Goal: Register for event/course

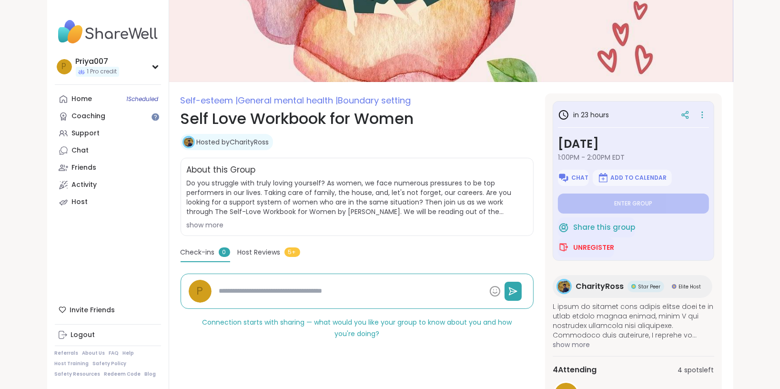
scroll to position [54, 0]
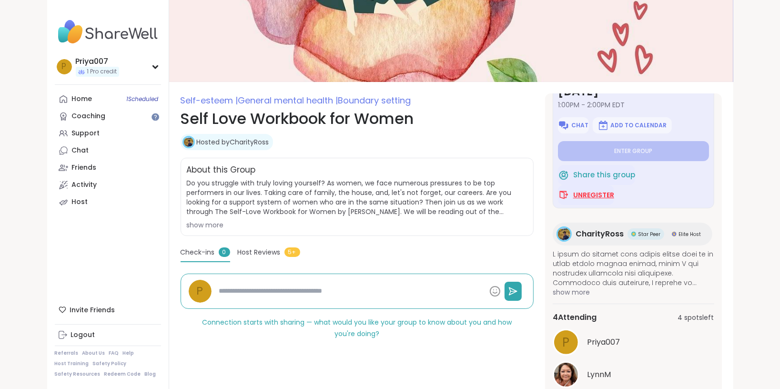
click at [610, 195] on span "Unregister" at bounding box center [593, 195] width 41 height 10
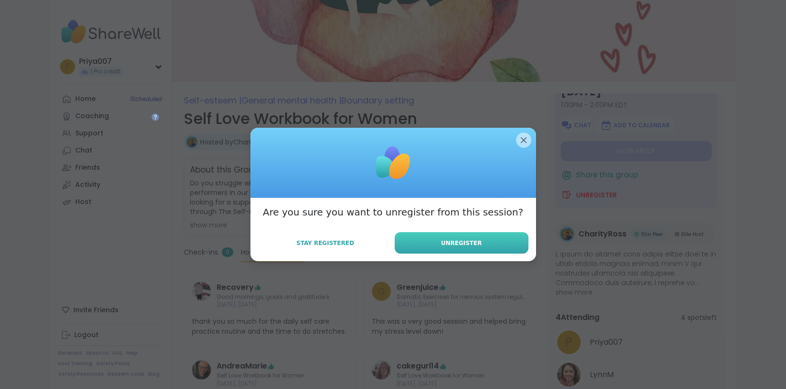
click at [462, 243] on span "Unregister" at bounding box center [461, 243] width 41 height 9
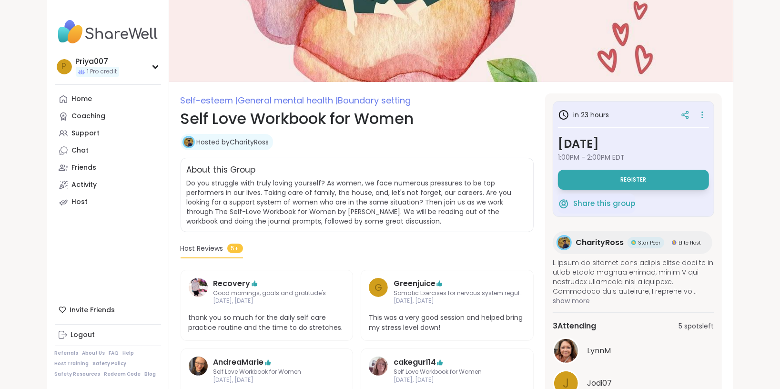
scroll to position [0, 0]
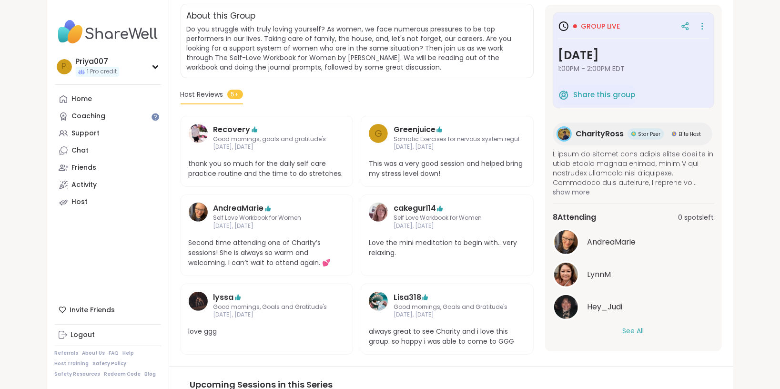
scroll to position [216, 0]
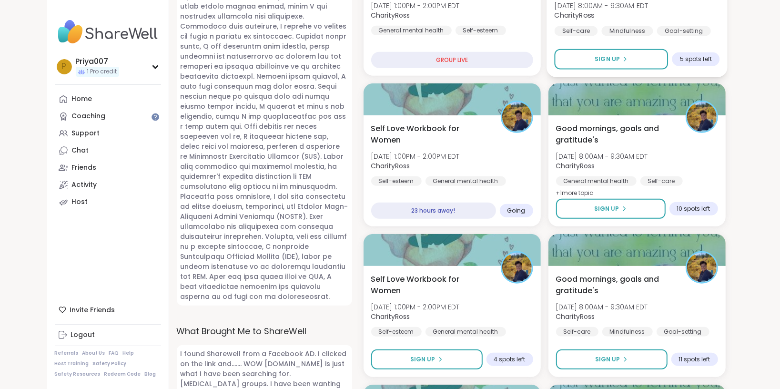
scroll to position [519, 0]
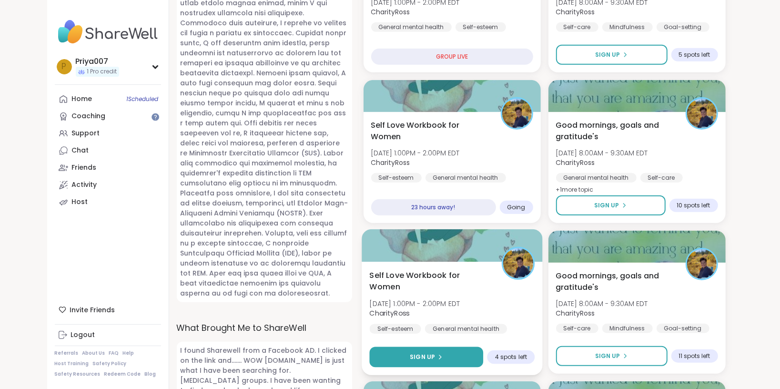
click at [428, 357] on span "Sign Up" at bounding box center [422, 356] width 25 height 9
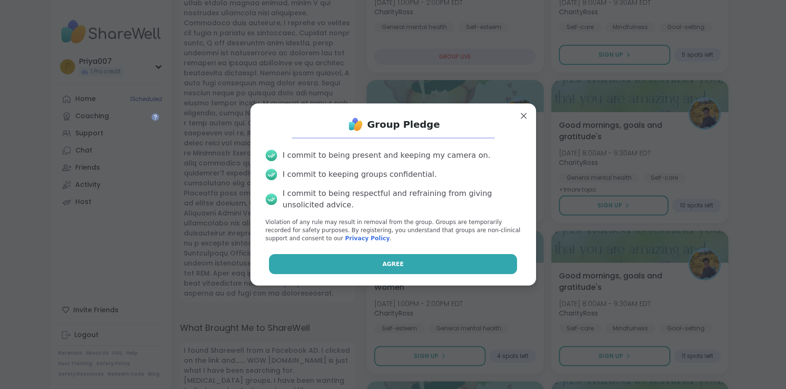
click at [400, 254] on button "Agree" at bounding box center [393, 264] width 248 height 20
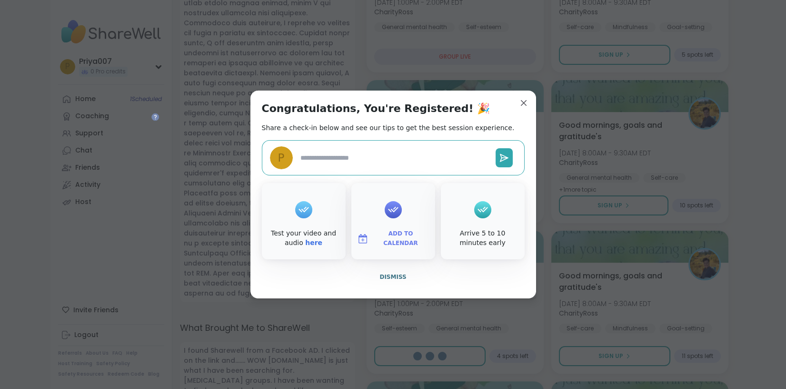
type textarea "*"
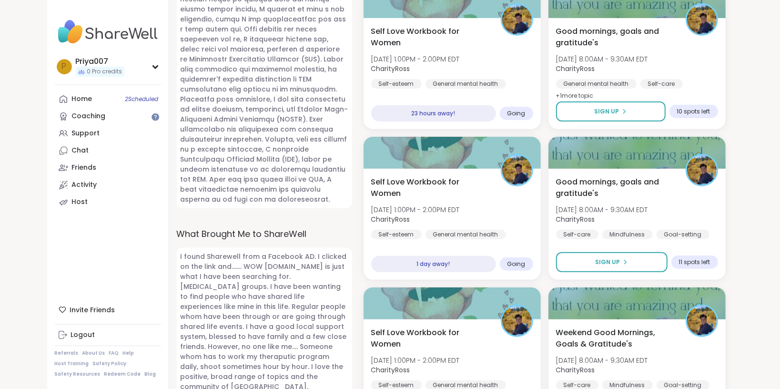
scroll to position [649, 0]
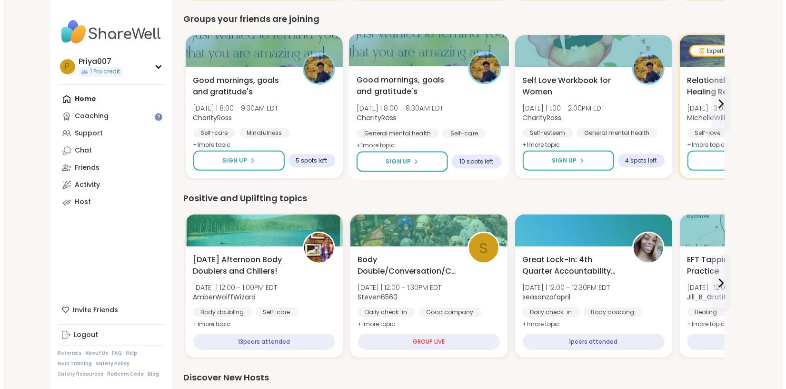
scroll to position [649, 0]
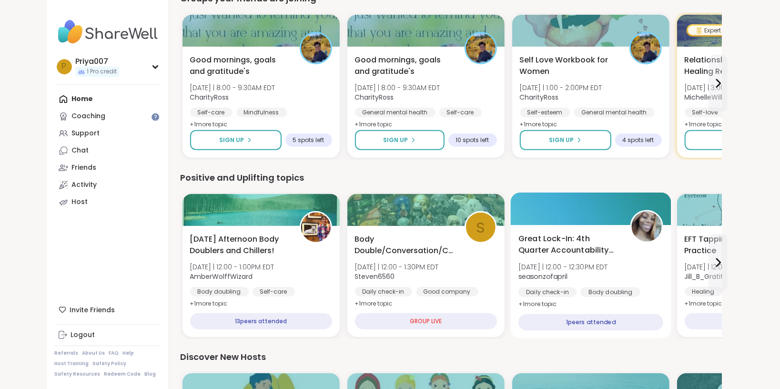
click at [567, 252] on span "Great Lock-In: 4th Quarter Accountability Partner" at bounding box center [568, 244] width 101 height 23
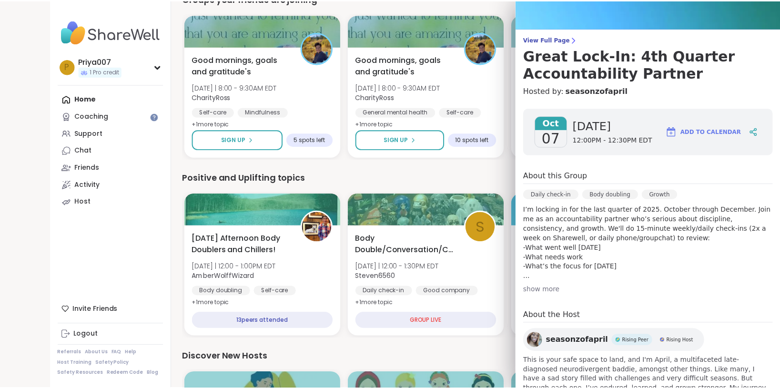
scroll to position [85, 0]
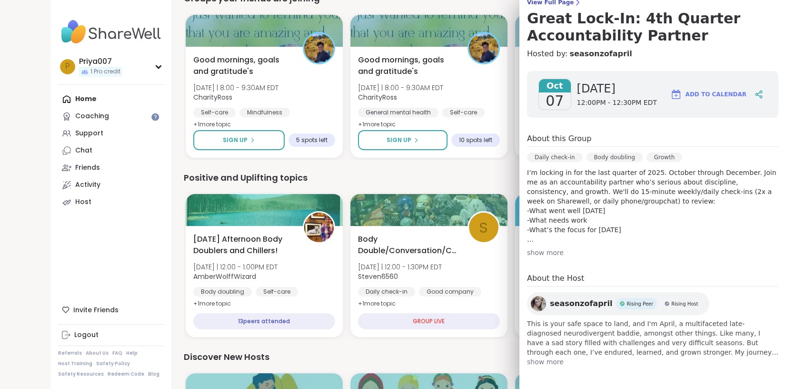
click at [172, 163] on div "1 Welcome to ShareWell You have 1 available Pro credit to book a coaching group…" at bounding box center [454, 39] width 564 height 1377
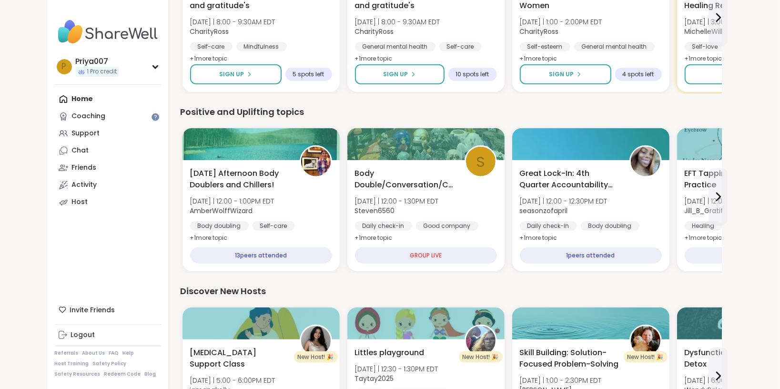
scroll to position [779, 0]
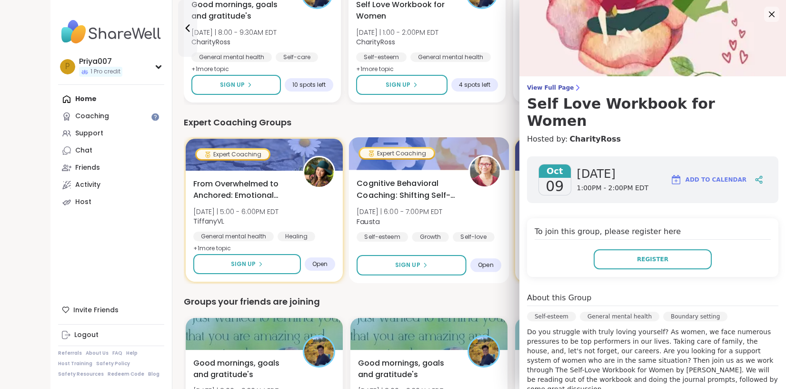
click at [447, 200] on span "Cognitive Behavioral Coaching: Shifting Self-Talk" at bounding box center [407, 189] width 101 height 23
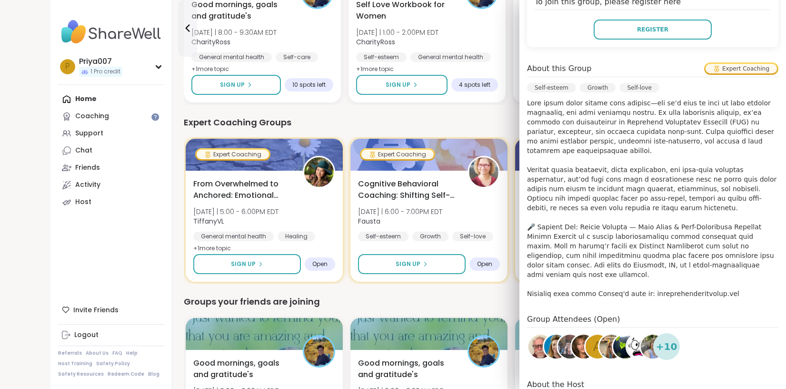
scroll to position [273, 0]
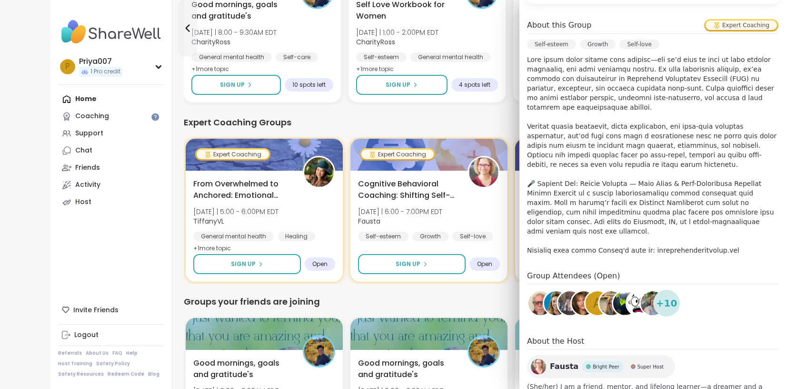
click at [173, 312] on div "1 Welcome to ShareWell You have 1 available Pro credit to book a coaching group…" at bounding box center [454, 342] width 564 height 1377
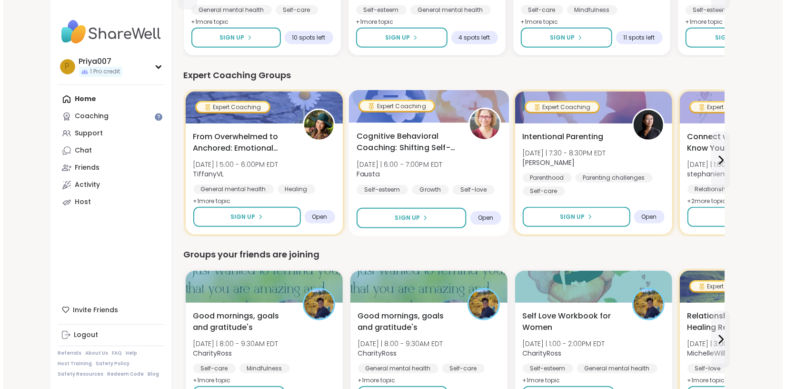
scroll to position [216, 0]
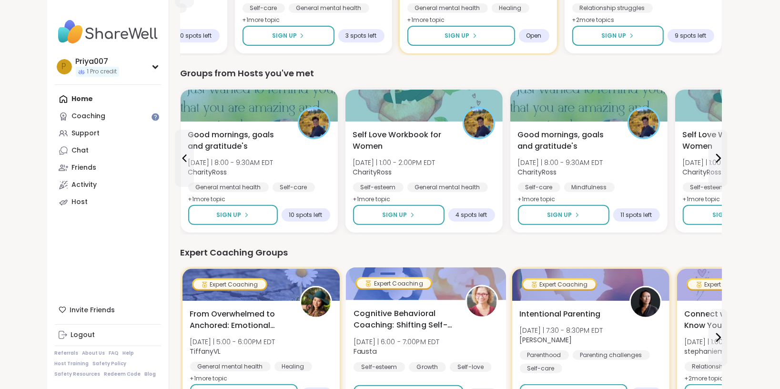
click at [434, 308] on span "Cognitive Behavioral Coaching: Shifting Self-Talk" at bounding box center [403, 319] width 101 height 23
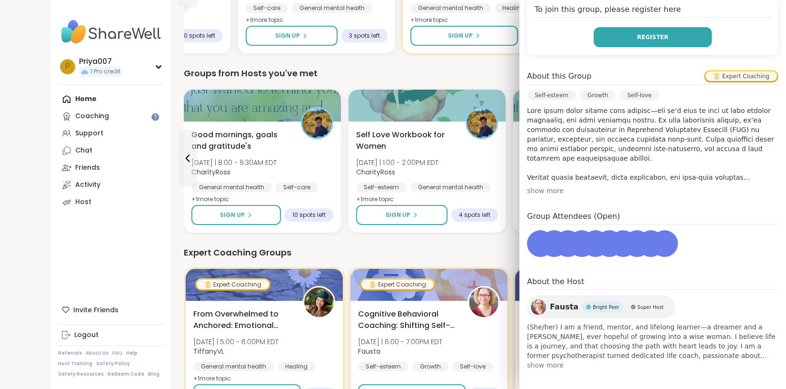
scroll to position [225, 0]
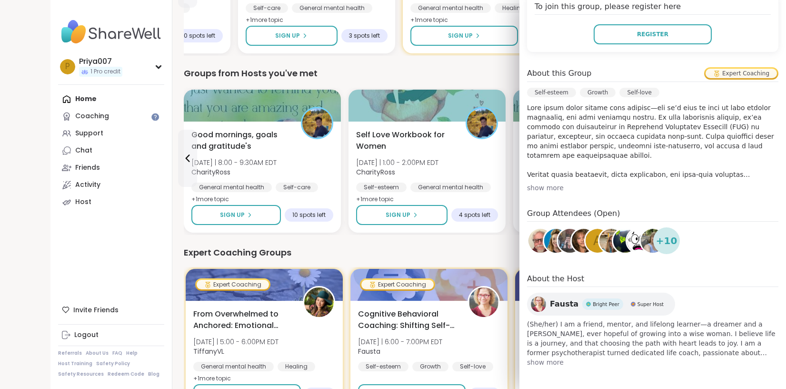
click at [631, 143] on p at bounding box center [652, 141] width 251 height 76
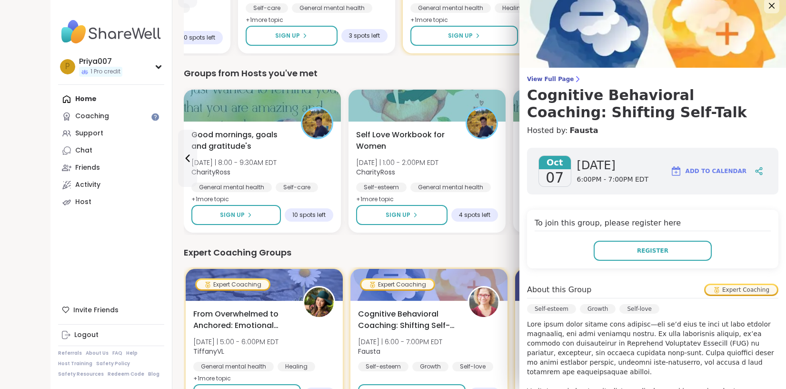
scroll to position [52, 0]
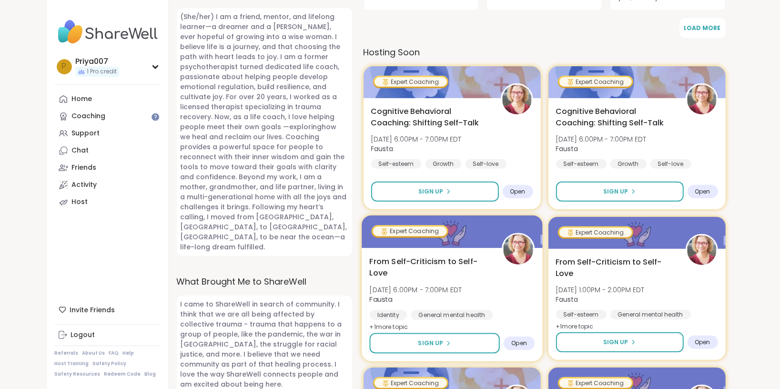
scroll to position [562, 0]
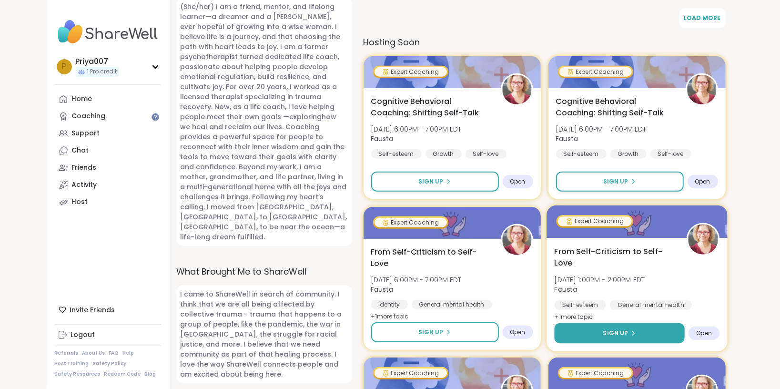
click at [602, 329] on button "Sign Up" at bounding box center [619, 333] width 130 height 20
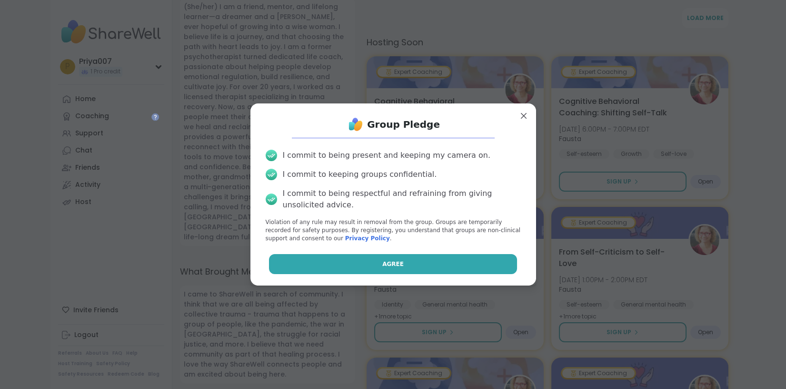
click at [453, 261] on button "Agree" at bounding box center [393, 264] width 248 height 20
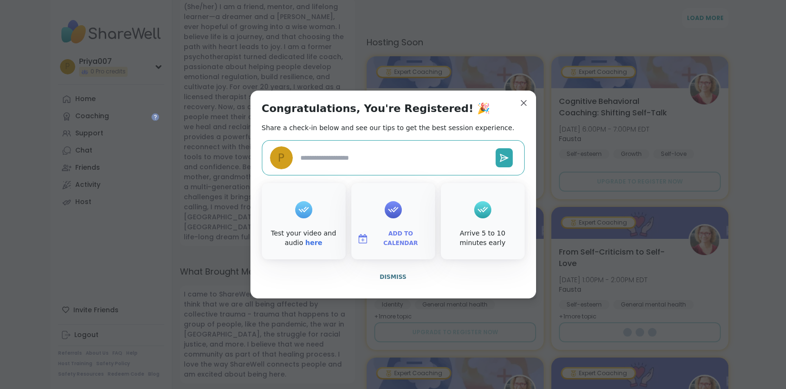
type textarea "*"
